Goal: Information Seeking & Learning: Learn about a topic

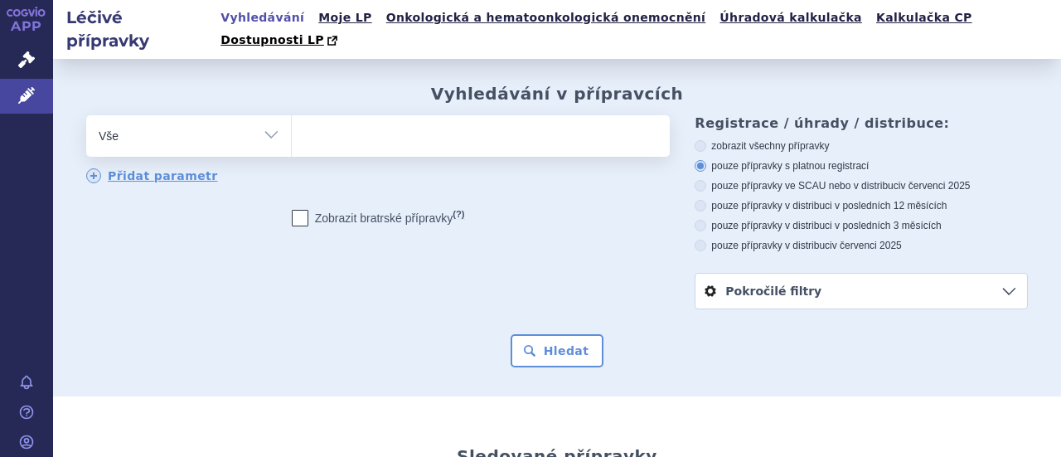
click at [267, 115] on select "Vše Přípravek/SUKL kód MAH VPOIS ATC/Aktivní látka Léková forma Síla" at bounding box center [188, 133] width 205 height 37
select select "filter-atc-group"
click at [86, 115] on select "Vše Přípravek/SUKL kód MAH VPOIS ATC/Aktivní látka Léková forma Síla" at bounding box center [188, 133] width 205 height 37
click at [332, 125] on ul at bounding box center [479, 132] width 374 height 35
click at [292, 125] on select at bounding box center [291, 134] width 1 height 41
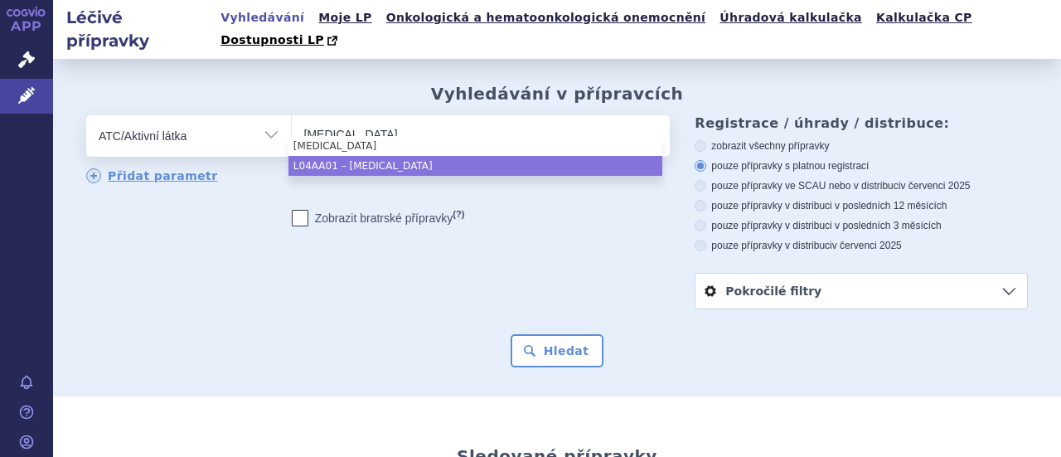
type input "ciclosporin"
select select "L04AA01"
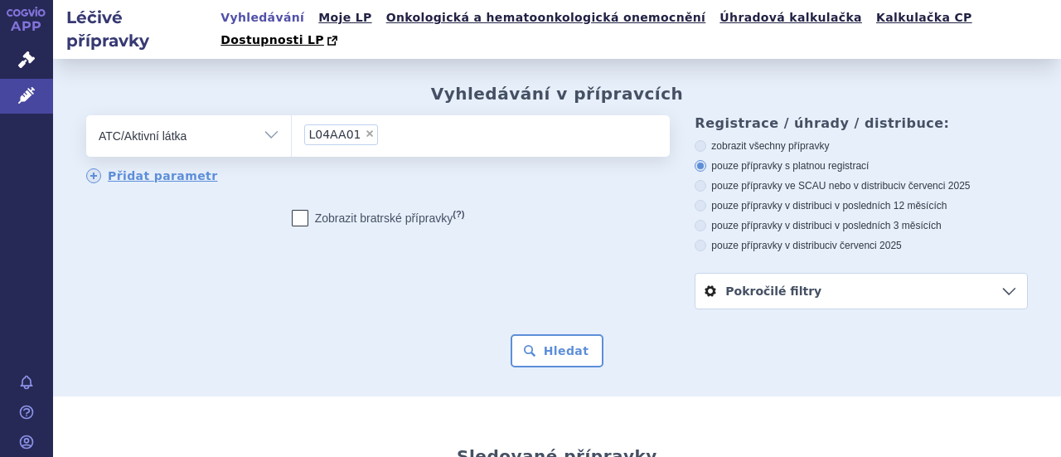
click at [1000, 274] on link "Pokročilé filtry" at bounding box center [862, 291] width 332 height 35
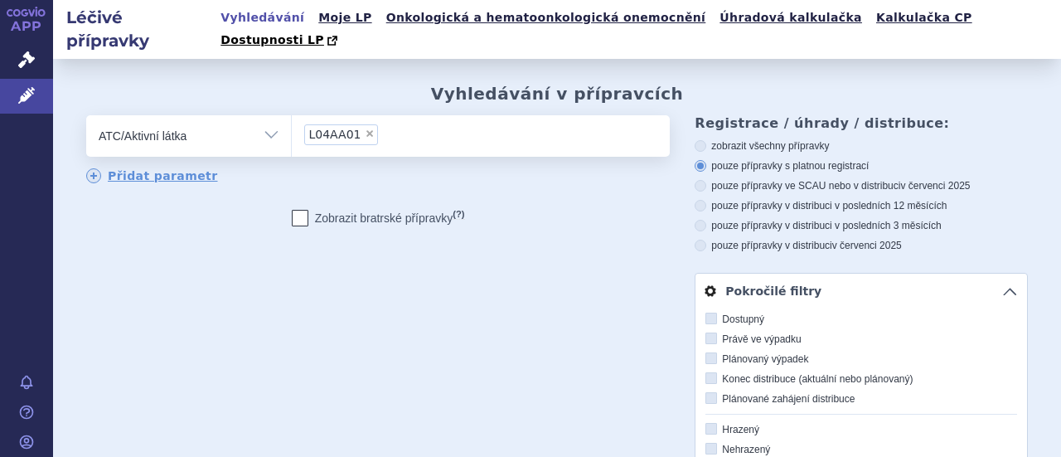
click at [707, 332] on icon at bounding box center [712, 338] width 12 height 12
click at [707, 334] on input "Právě ve výpadku" at bounding box center [712, 339] width 11 height 11
checkbox input "true"
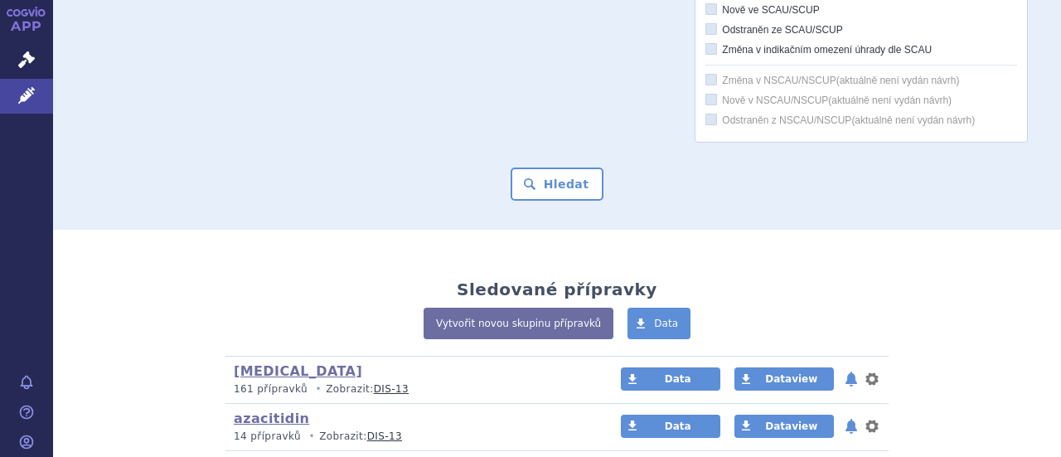
scroll to position [721, 0]
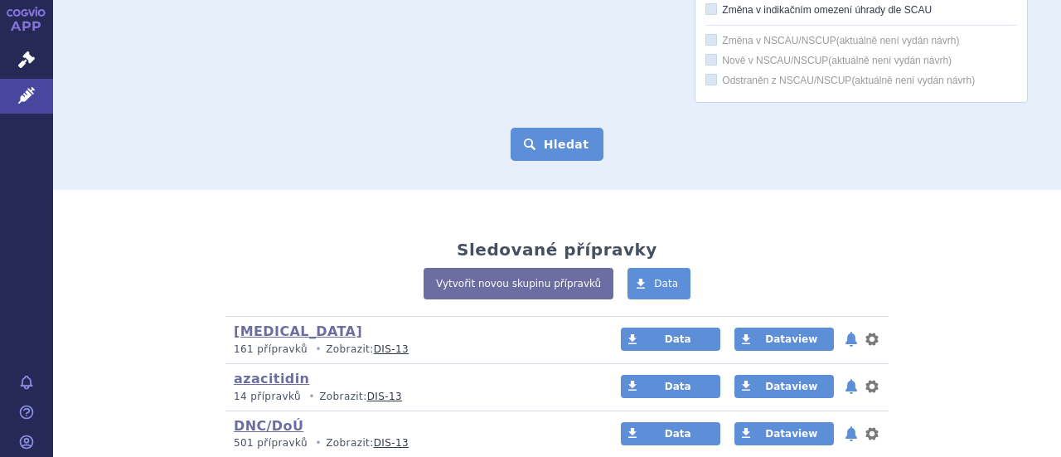
click at [541, 128] on button "Hledat" at bounding box center [558, 144] width 94 height 33
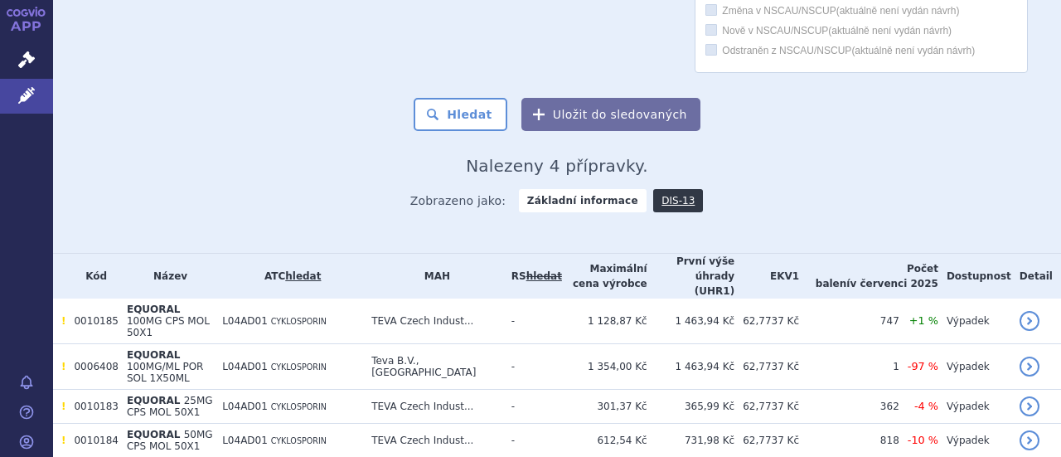
scroll to position [757, 0]
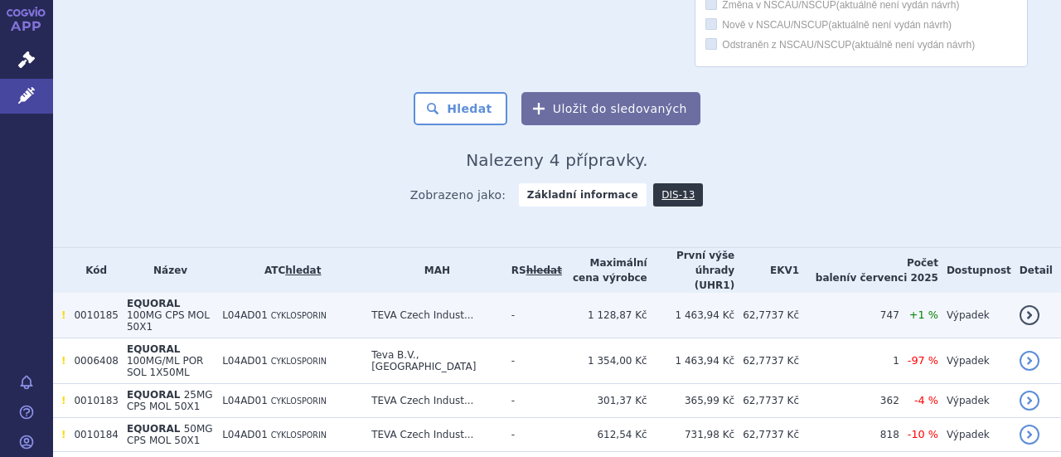
click at [199, 309] on span "100MG CPS MOL 50X1" at bounding box center [168, 320] width 83 height 23
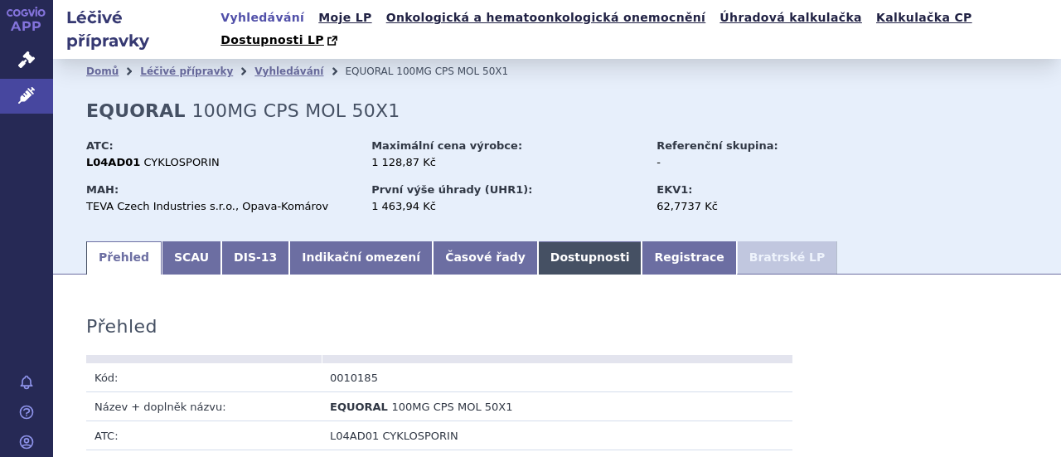
click at [538, 241] on link "Dostupnosti" at bounding box center [590, 257] width 104 height 33
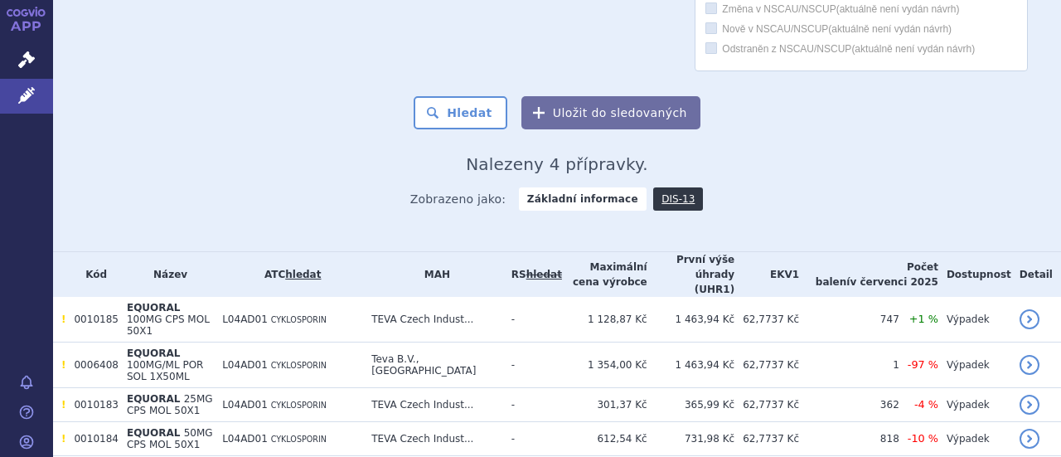
scroll to position [739, 0]
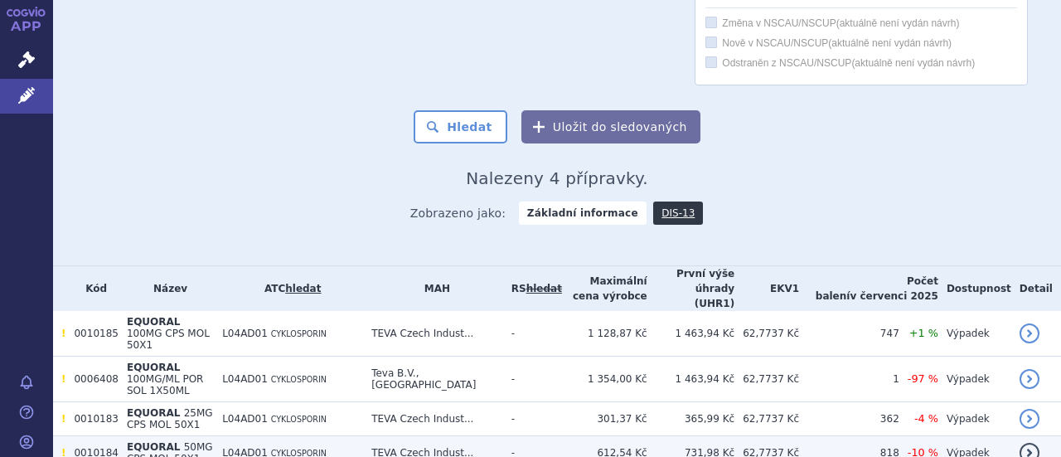
click at [286, 436] on td "L04AD01 CYKLOSPORIN" at bounding box center [288, 453] width 149 height 34
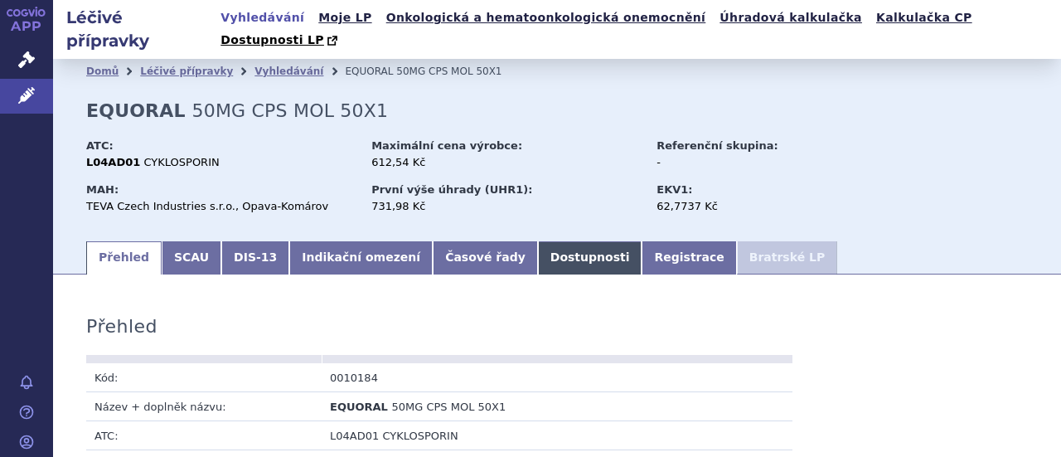
click at [538, 241] on link "Dostupnosti" at bounding box center [590, 257] width 104 height 33
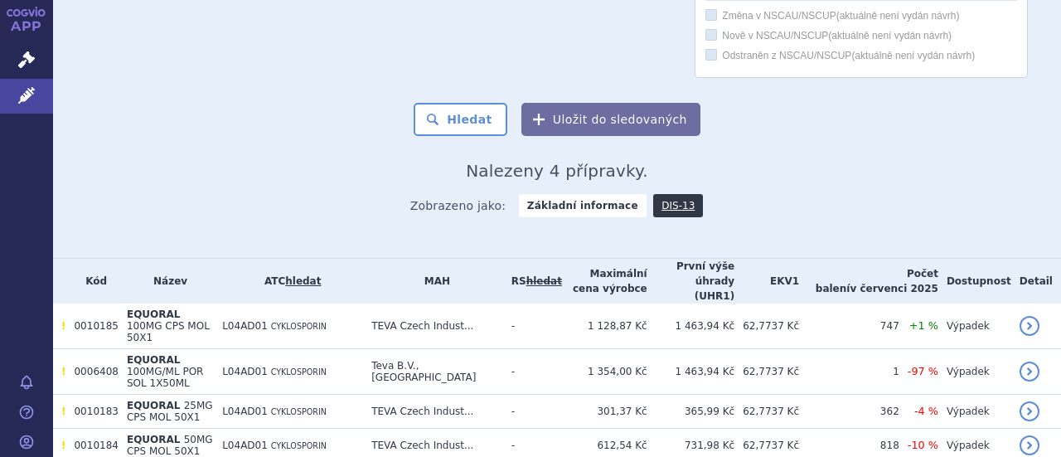
scroll to position [757, 0]
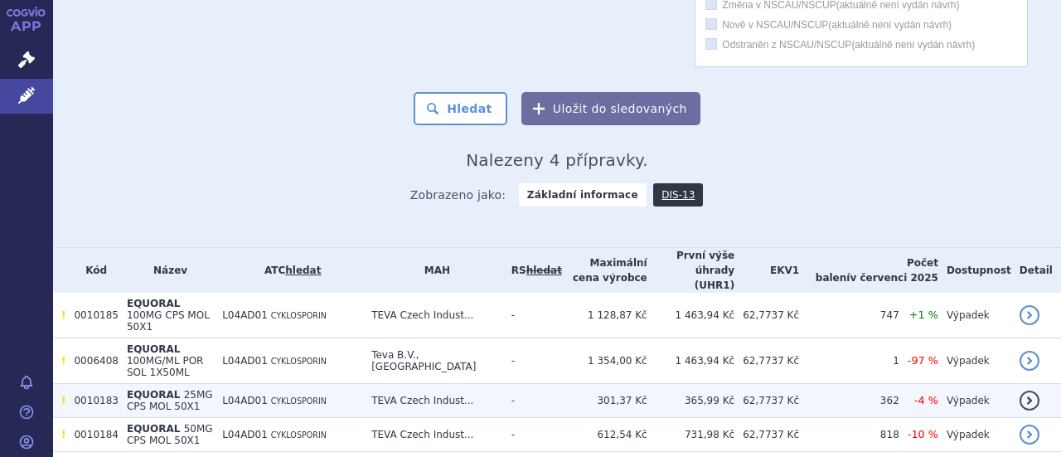
click at [143, 389] on span "EQUORAL" at bounding box center [154, 395] width 54 height 12
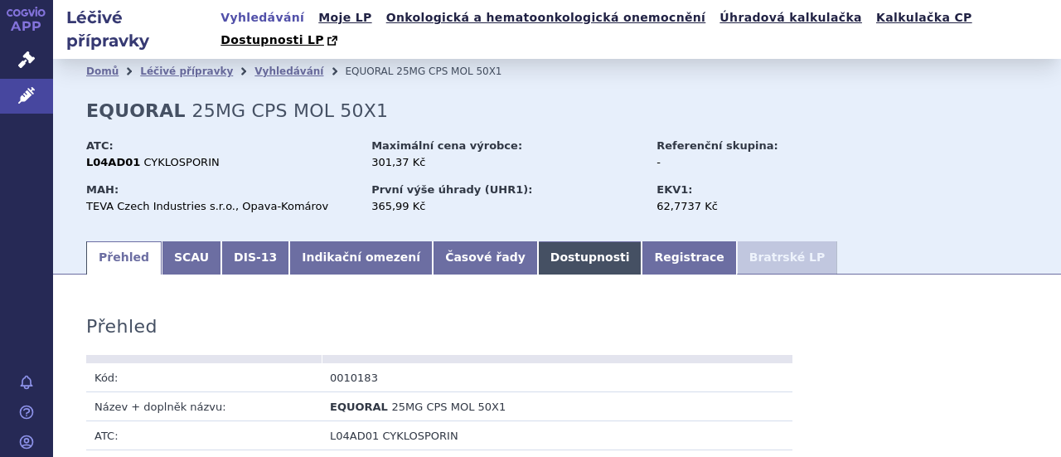
click at [538, 241] on link "Dostupnosti" at bounding box center [590, 257] width 104 height 33
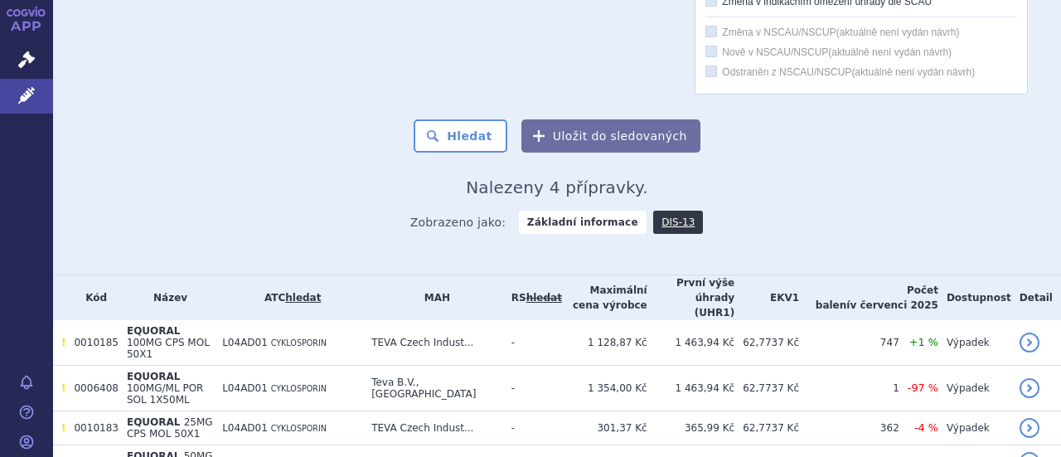
scroll to position [757, 0]
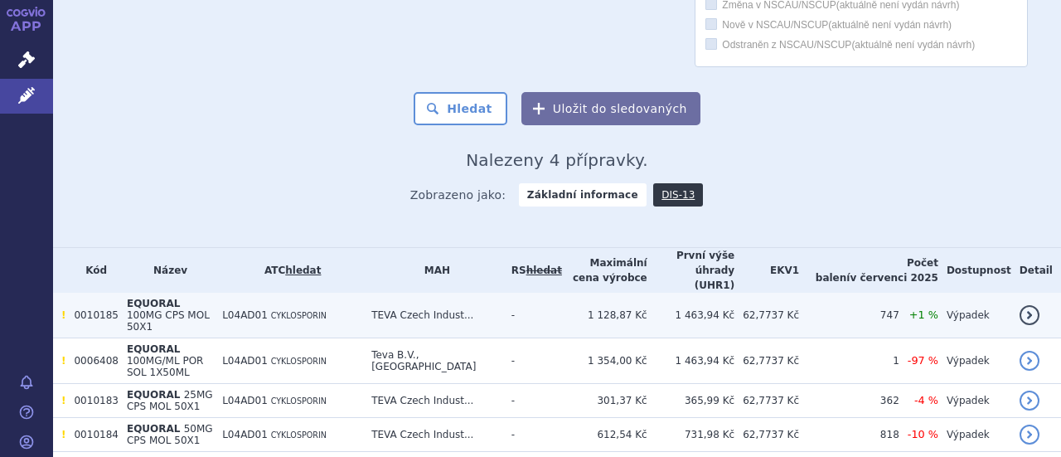
click at [210, 309] on span "100MG CPS MOL 50X1" at bounding box center [168, 320] width 83 height 23
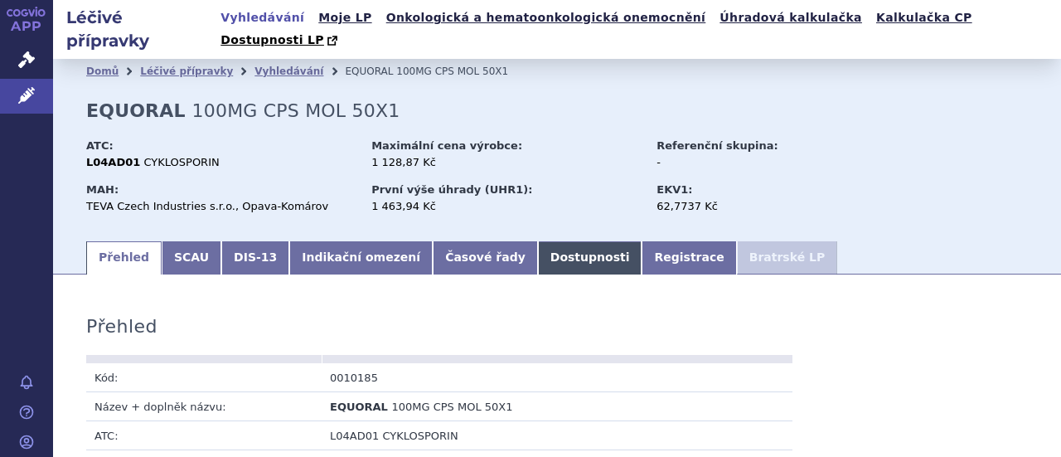
click at [538, 241] on link "Dostupnosti" at bounding box center [590, 257] width 104 height 33
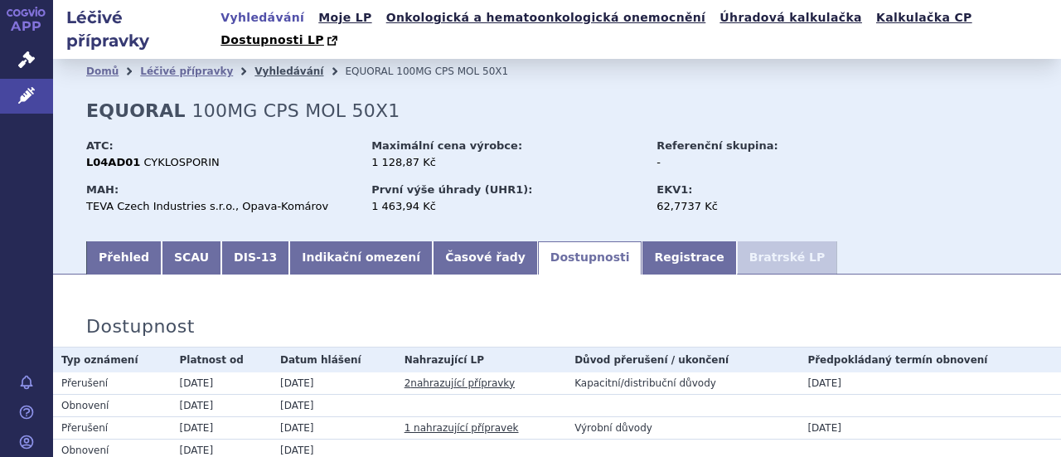
click at [269, 66] on link "Vyhledávání" at bounding box center [289, 72] width 69 height 12
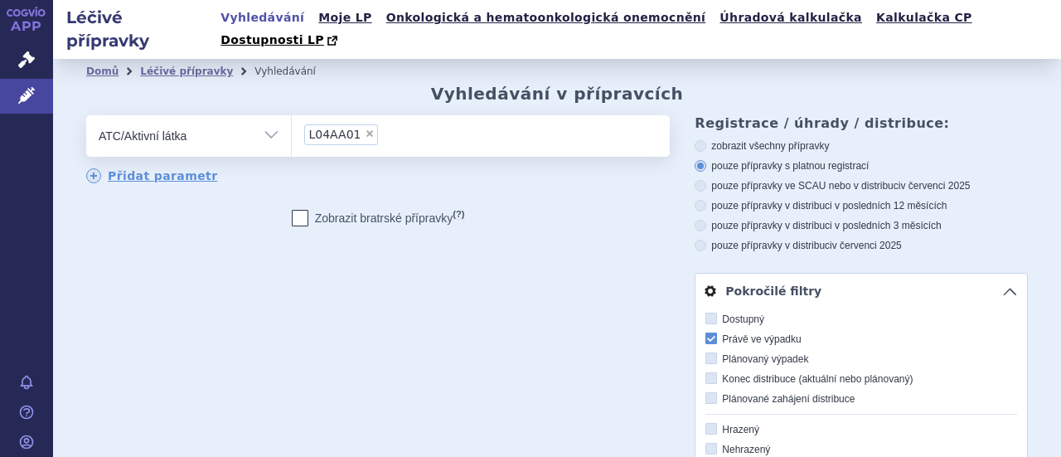
click at [706, 332] on icon at bounding box center [712, 338] width 12 height 12
click at [707, 334] on input "Právě ve výpadku" at bounding box center [712, 339] width 11 height 11
checkbox input "false"
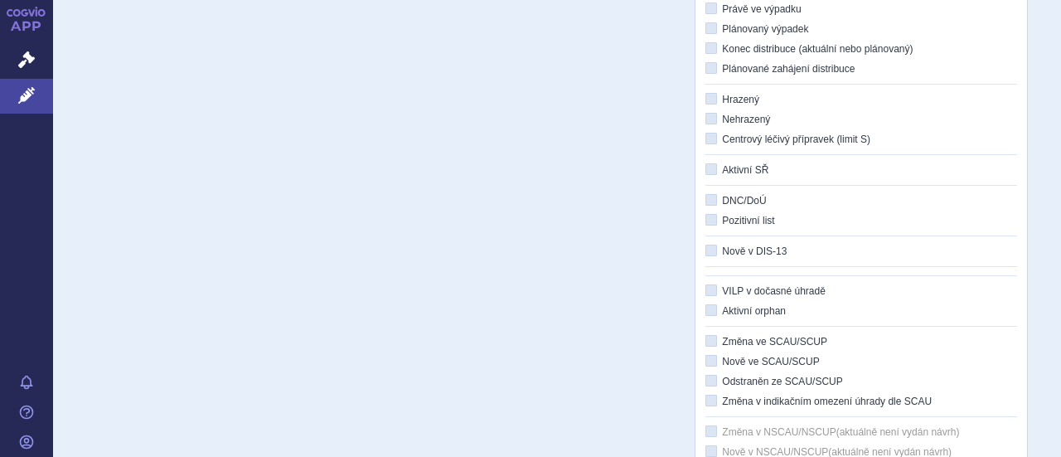
scroll to position [757, 0]
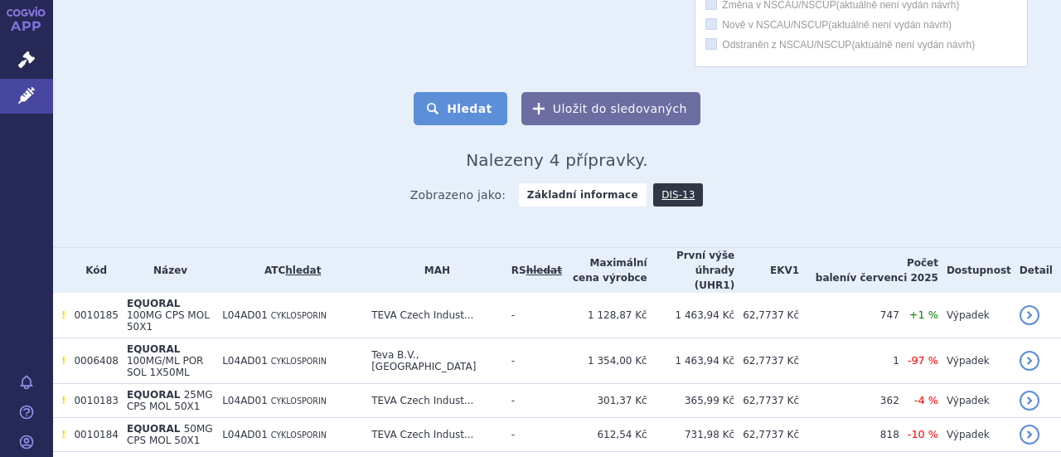
click at [459, 92] on button "Hledat" at bounding box center [461, 108] width 94 height 33
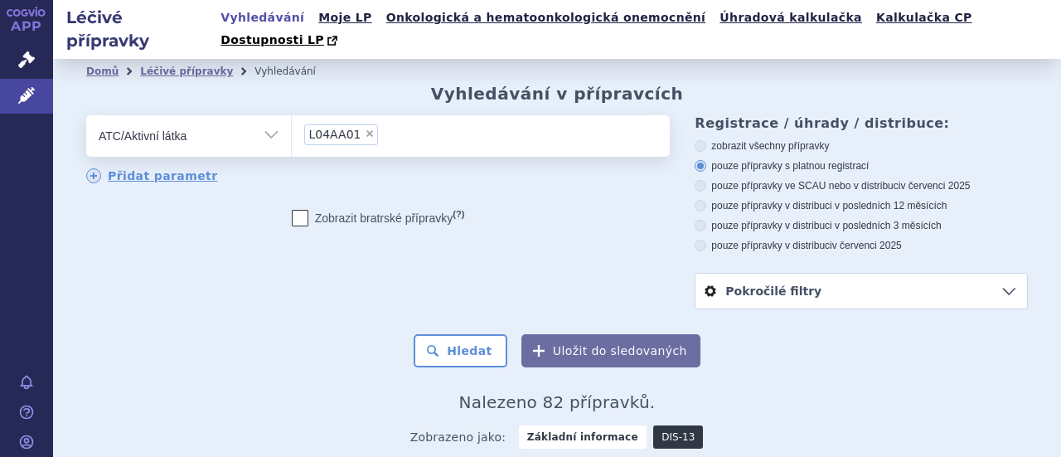
click at [653, 425] on link "DIS-13" at bounding box center [678, 436] width 50 height 23
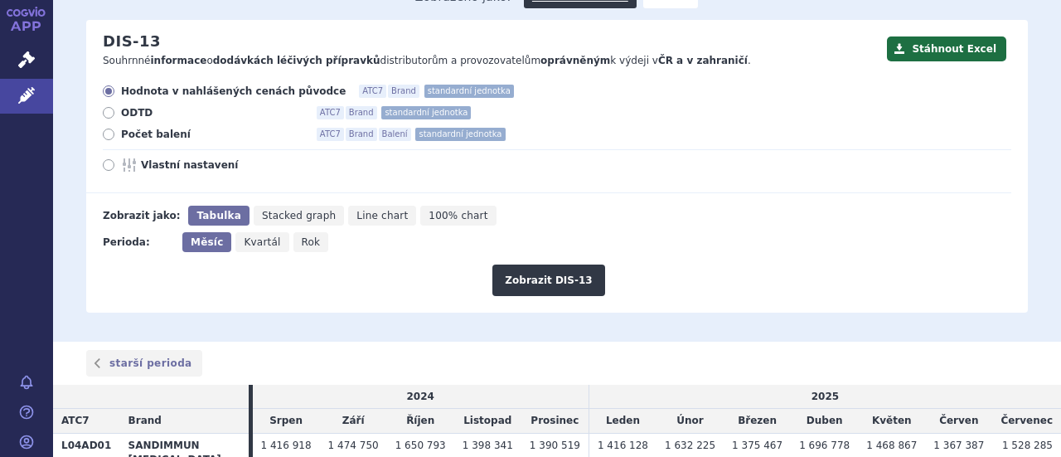
scroll to position [179, 0]
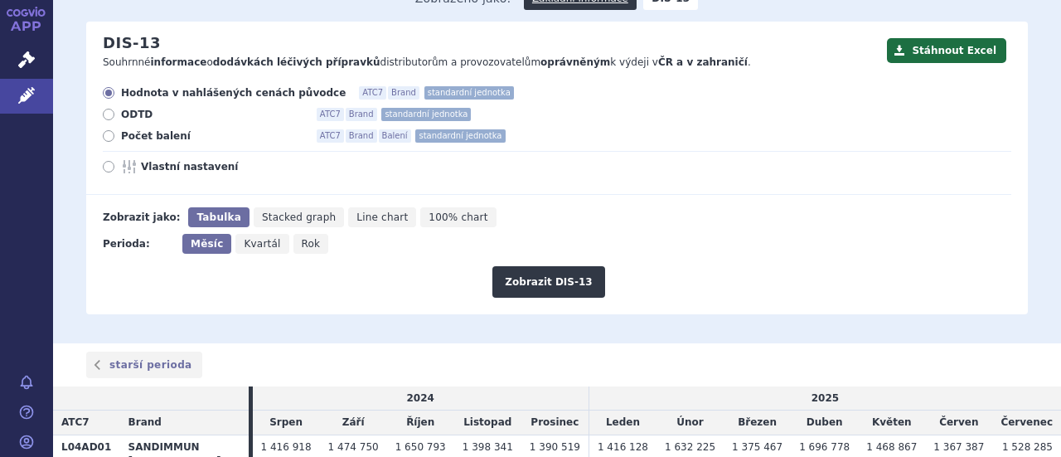
click at [166, 129] on span "Počet balení" at bounding box center [212, 135] width 182 height 13
click at [115, 133] on input "Počet balení ATC7 Brand Balení standardní jednotka" at bounding box center [109, 138] width 11 height 11
radio input "true"
click at [531, 266] on button "Zobrazit DIS-13" at bounding box center [549, 282] width 112 height 32
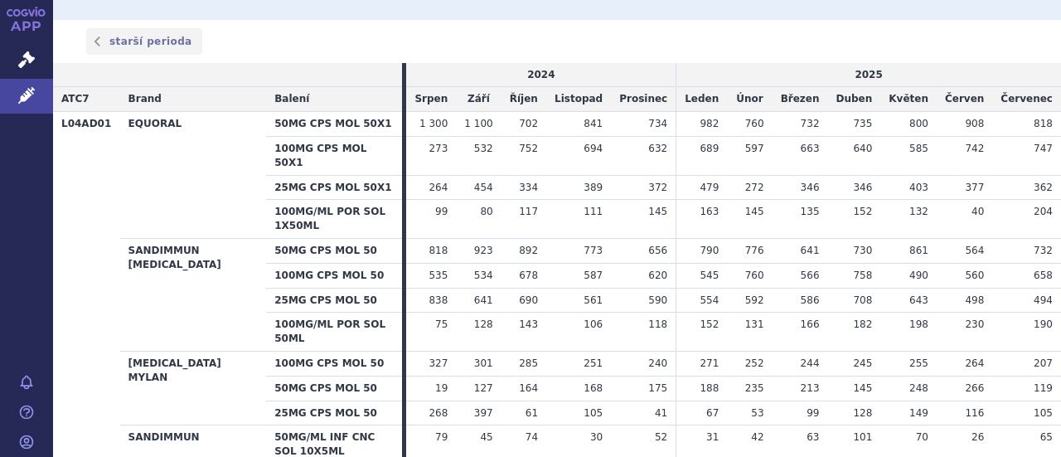
scroll to position [504, 0]
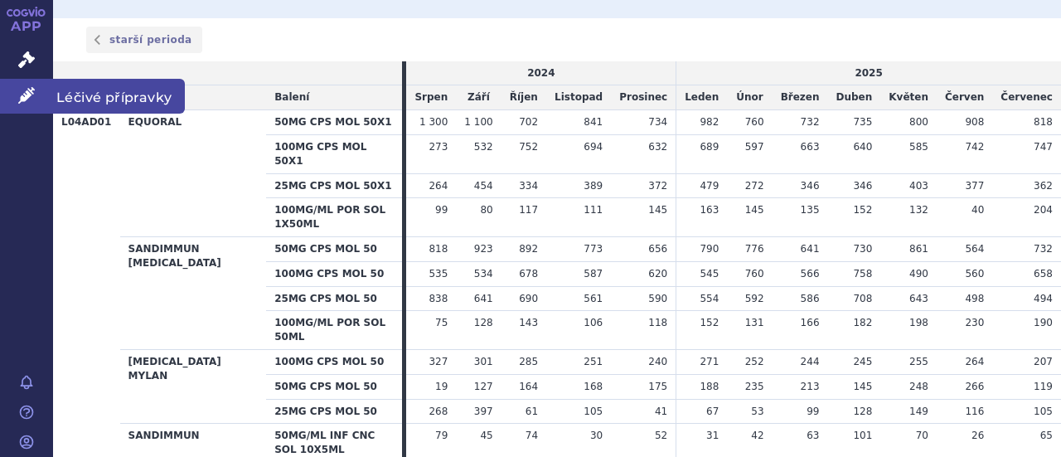
click at [26, 91] on icon at bounding box center [26, 95] width 17 height 17
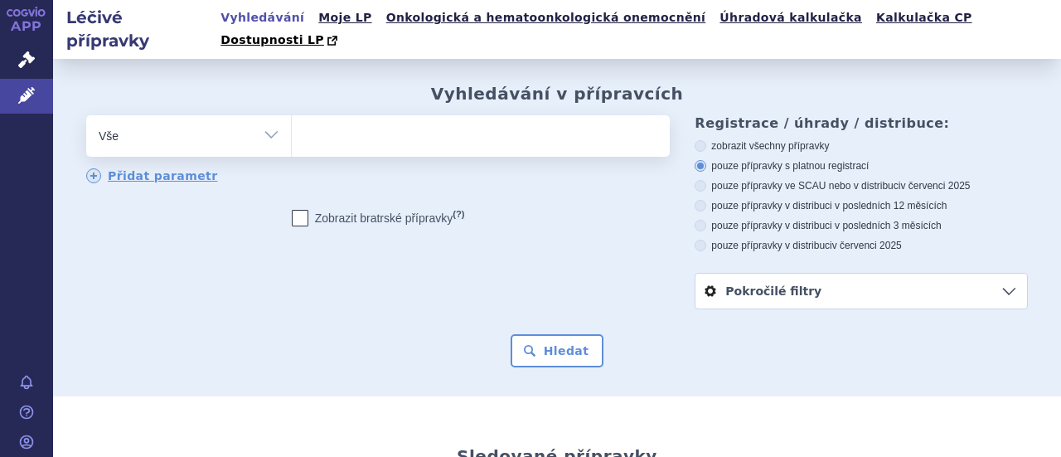
click at [272, 115] on select "Vše Přípravek/SUKL kód MAH VPOIS ATC/Aktivní látka Léková forma Síla" at bounding box center [188, 133] width 205 height 37
select select "filter-atc-group"
click at [86, 115] on select "Vše Přípravek/SUKL kód MAH VPOIS ATC/Aktivní látka Léková forma Síla" at bounding box center [188, 133] width 205 height 37
click at [323, 115] on ul at bounding box center [479, 132] width 374 height 35
click at [292, 114] on select at bounding box center [291, 134] width 1 height 41
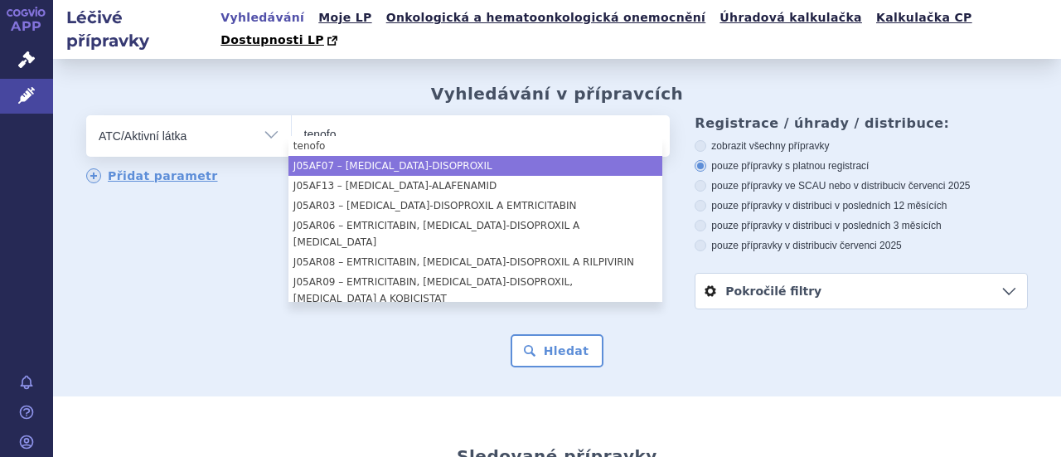
type input "tenofo"
select select "J05AF07"
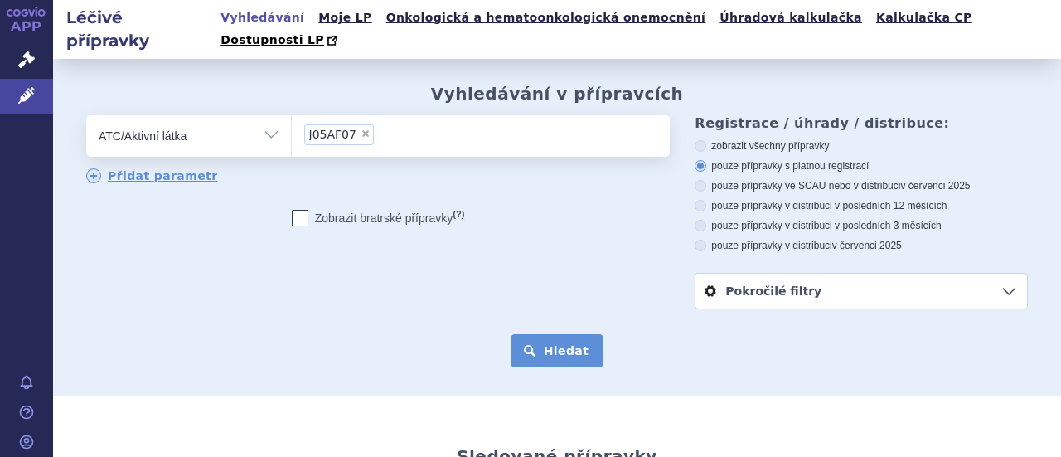
click at [565, 334] on button "Hledat" at bounding box center [558, 350] width 94 height 33
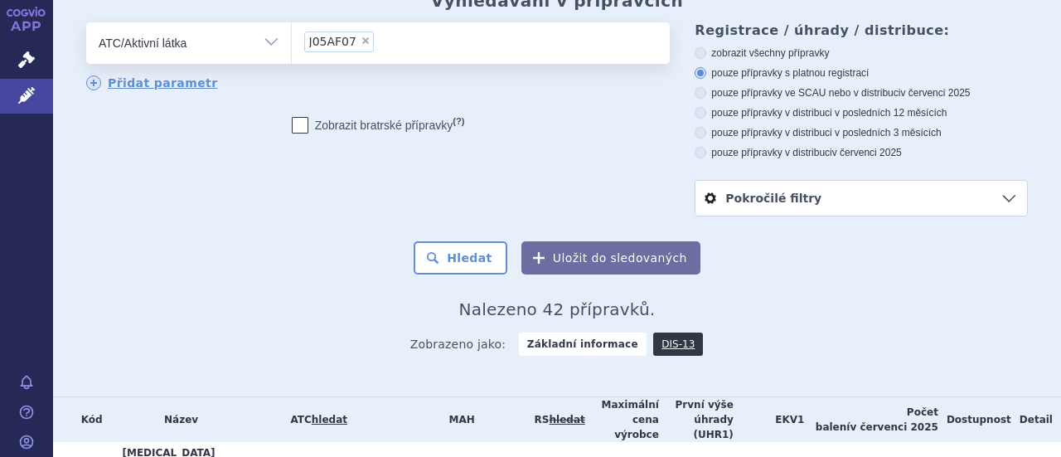
scroll to position [158, 0]
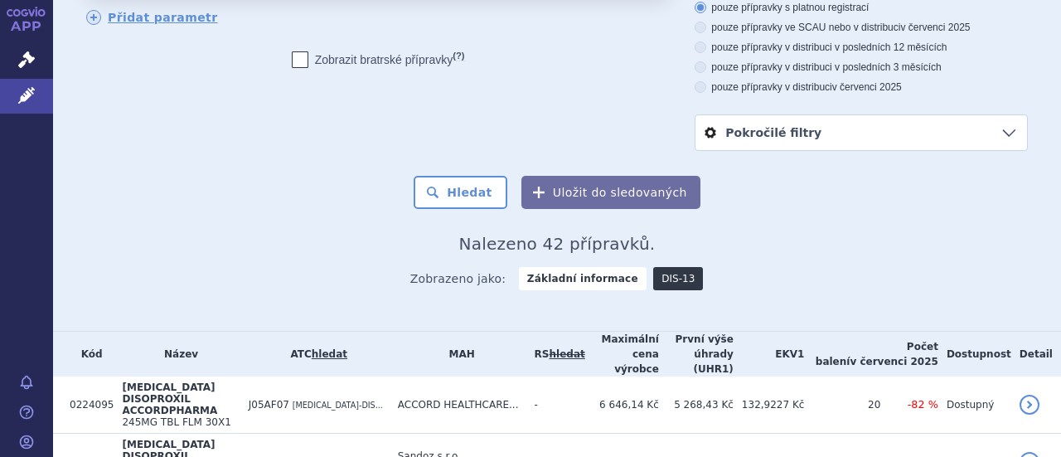
click at [653, 267] on link "DIS-13" at bounding box center [678, 278] width 50 height 23
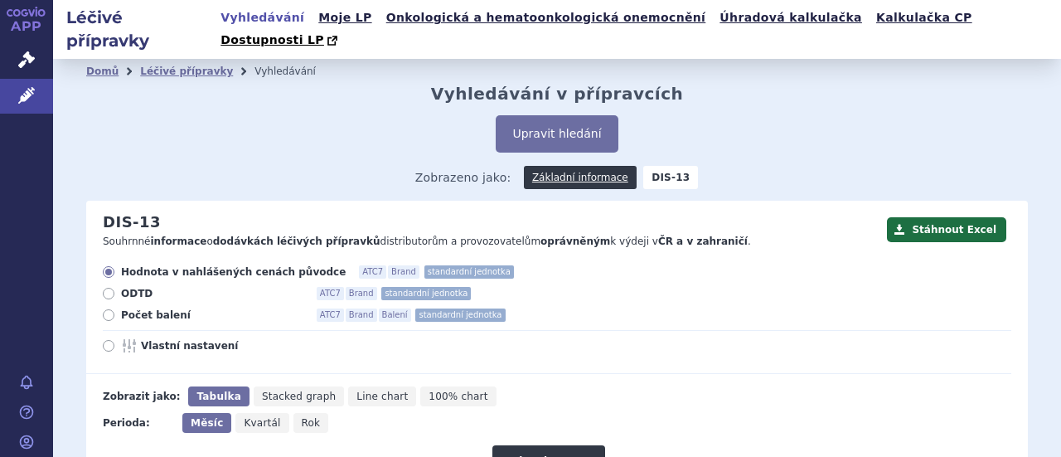
click at [138, 308] on span "Počet balení" at bounding box center [212, 314] width 182 height 13
click at [115, 312] on input "Počet balení ATC7 Brand Balení standardní jednotka" at bounding box center [109, 317] width 11 height 11
radio input "true"
click at [554, 445] on button "Zobrazit DIS-13" at bounding box center [549, 461] width 112 height 32
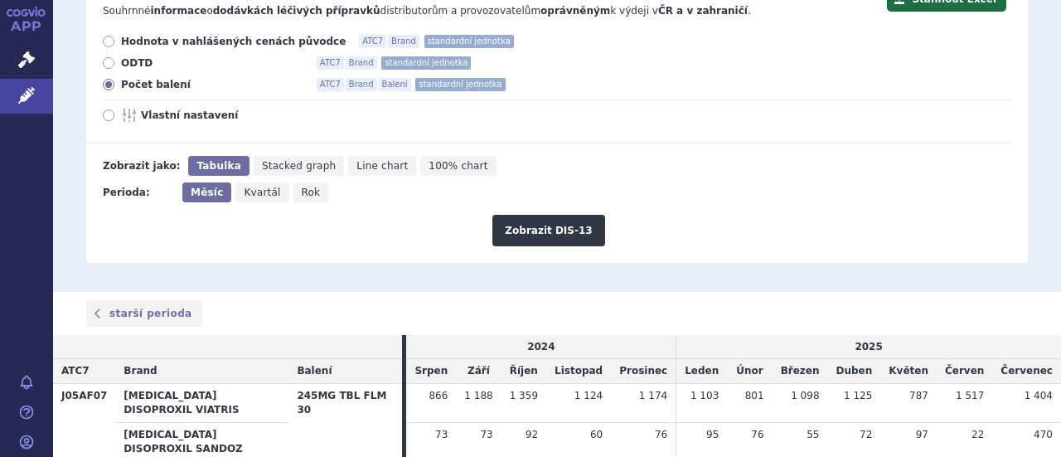
scroll to position [363, 0]
